Goal: Find specific page/section: Find specific page/section

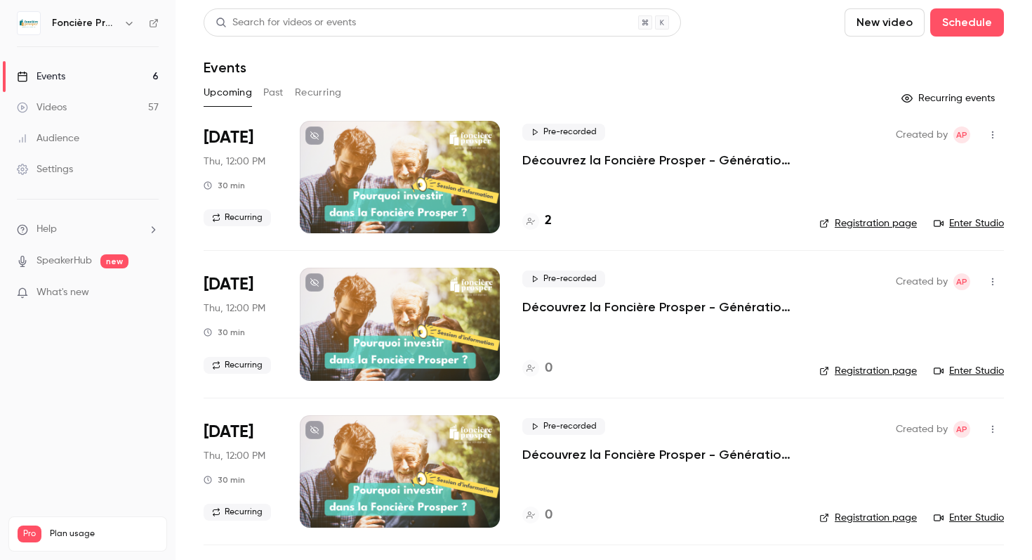
click at [91, 115] on link "Videos 57" at bounding box center [88, 107] width 176 height 31
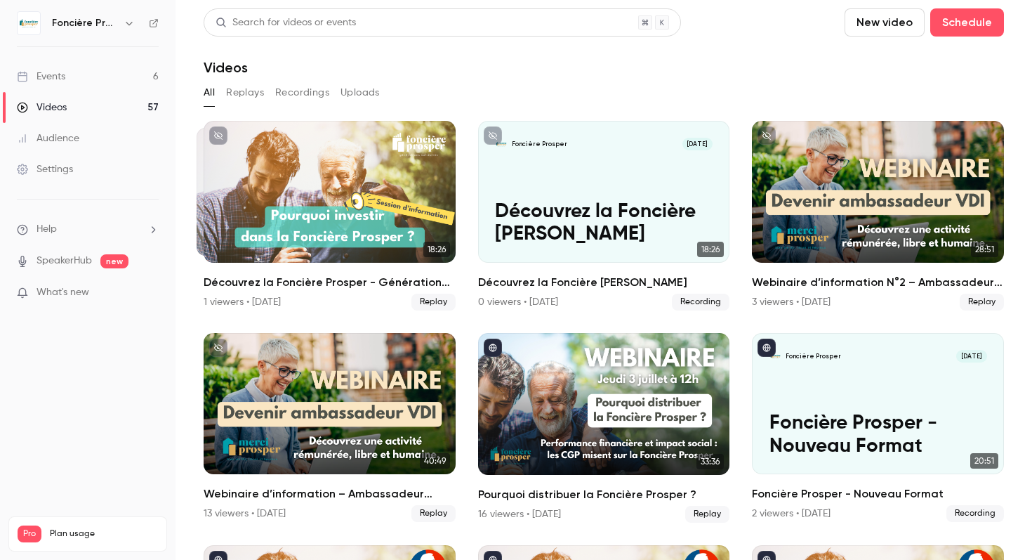
click at [123, 76] on link "Events 6" at bounding box center [88, 76] width 176 height 31
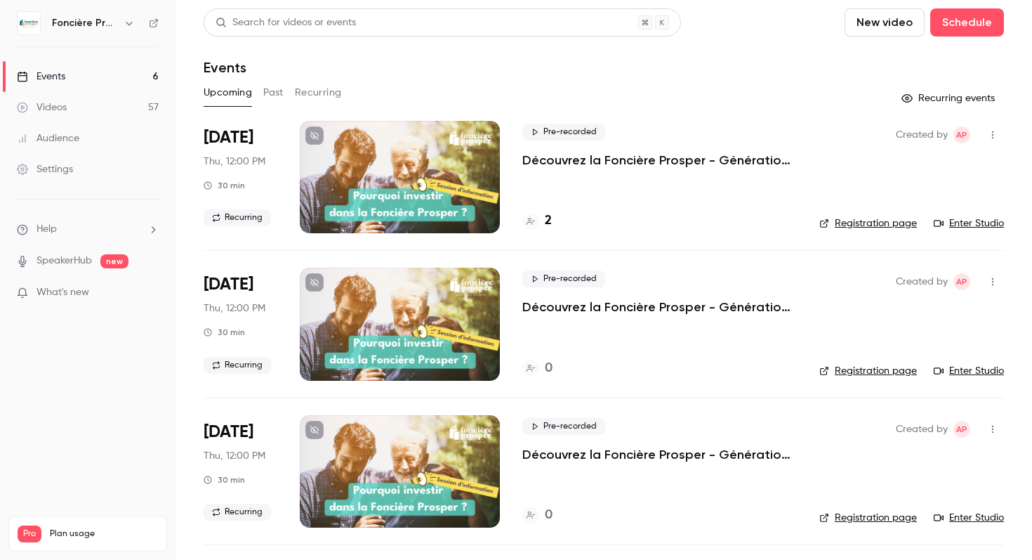
click at [283, 97] on button "Past" at bounding box center [273, 92] width 20 height 22
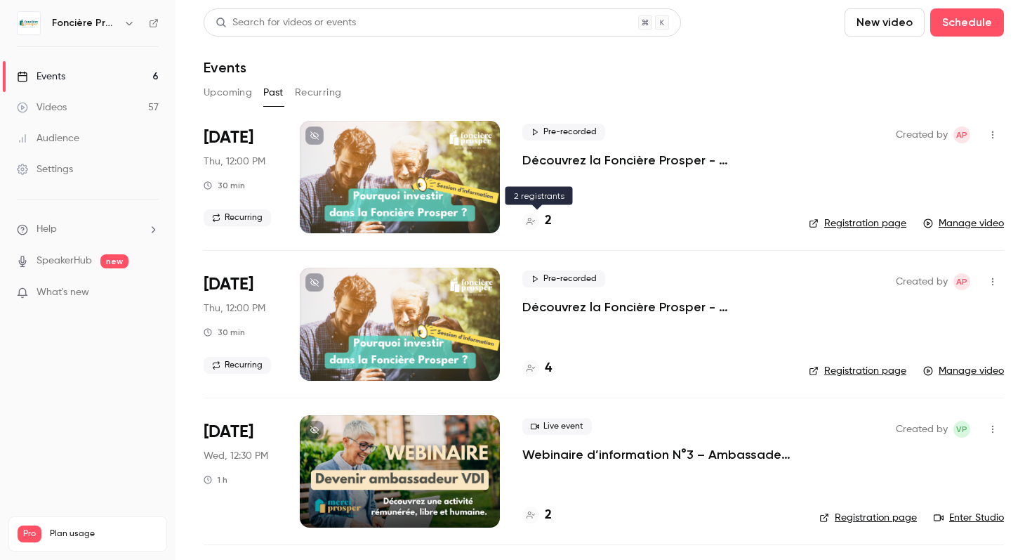
click at [547, 222] on h4 "2" at bounding box center [548, 220] width 7 height 19
